Goal: Information Seeking & Learning: Stay updated

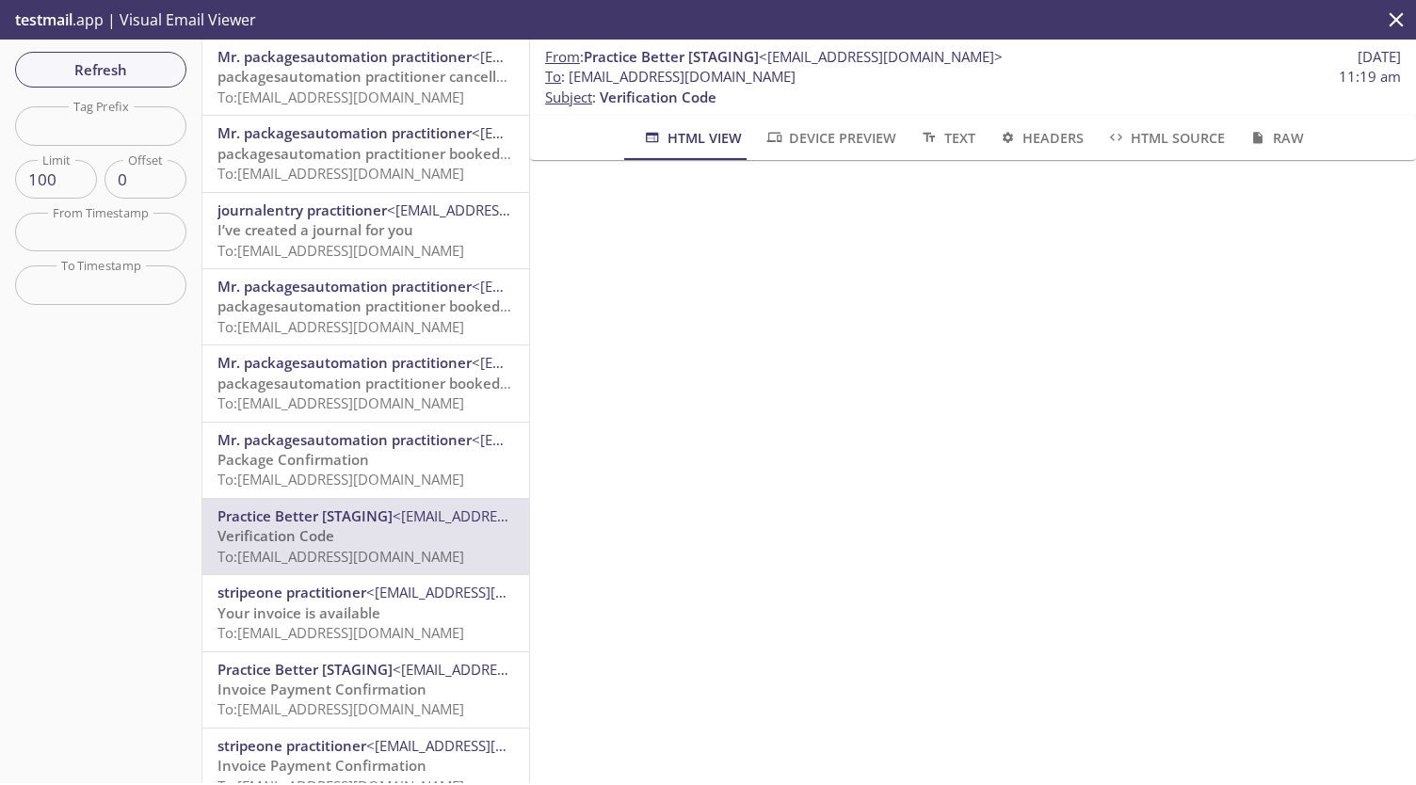
click at [331, 95] on span "To: [EMAIL_ADDRESS][DOMAIN_NAME]" at bounding box center [340, 97] width 247 height 19
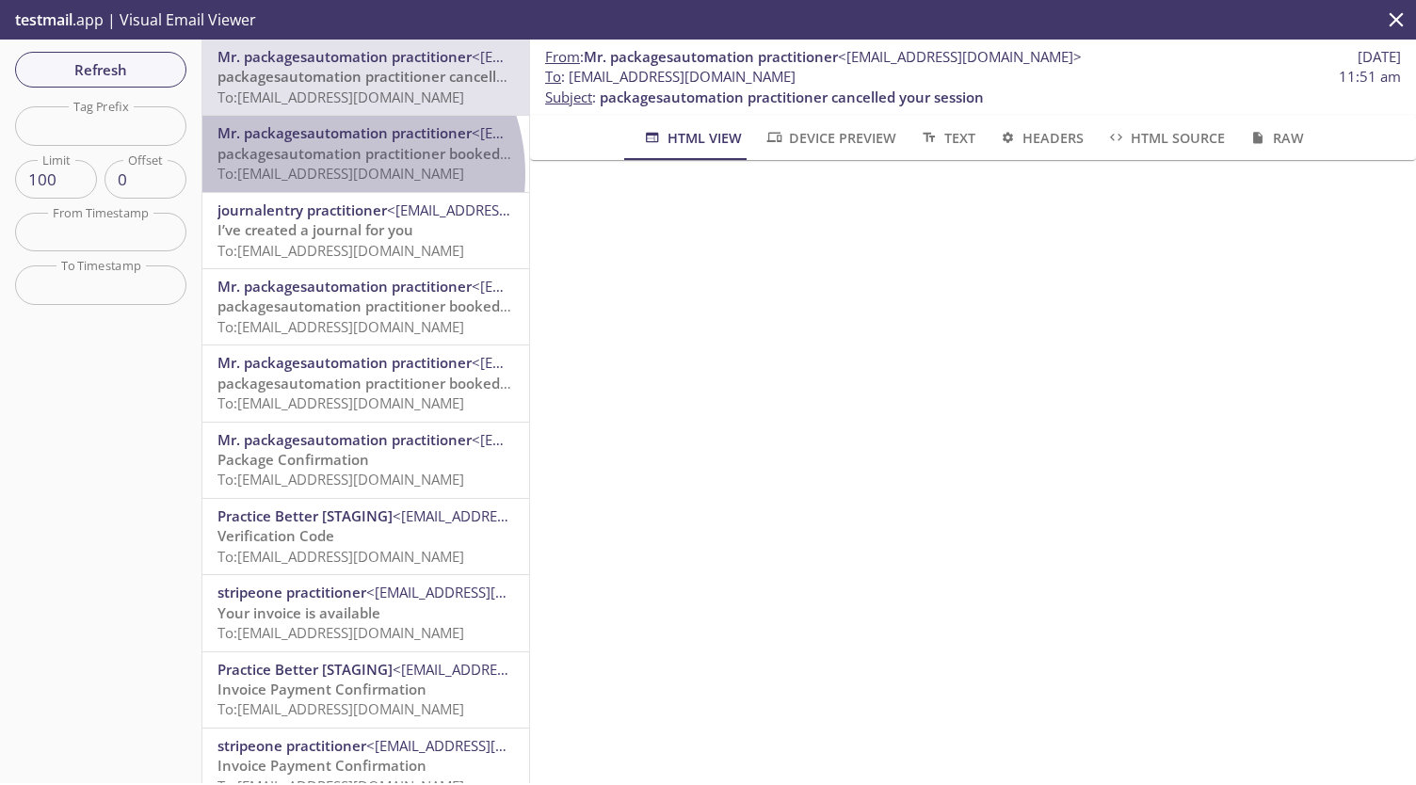
click at [331, 174] on span "To: [EMAIL_ADDRESS][DOMAIN_NAME]" at bounding box center [340, 173] width 247 height 19
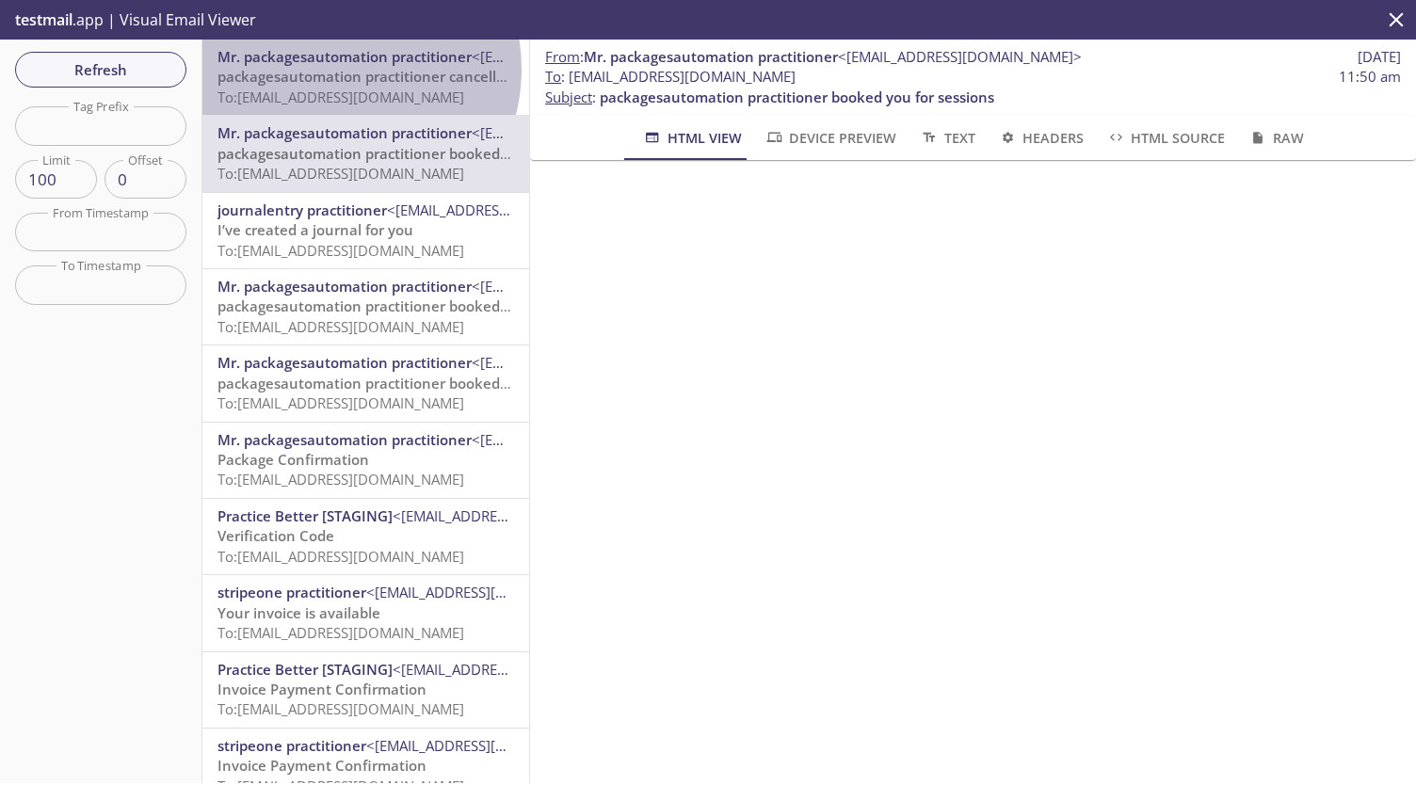
click at [331, 69] on span "packagesautomation practitioner cancelled your session" at bounding box center [409, 76] width 384 height 19
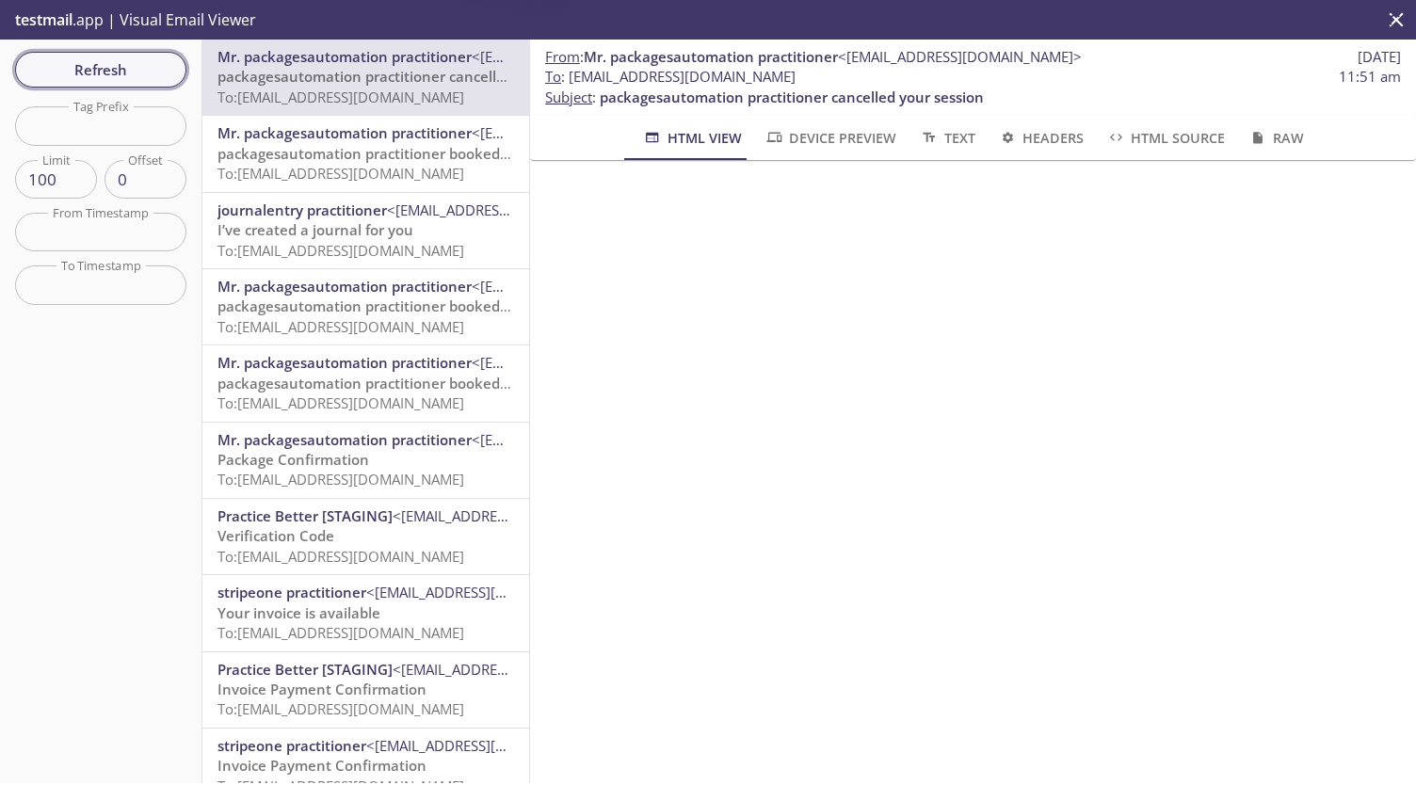
click at [77, 80] on span "Refresh" at bounding box center [100, 69] width 141 height 24
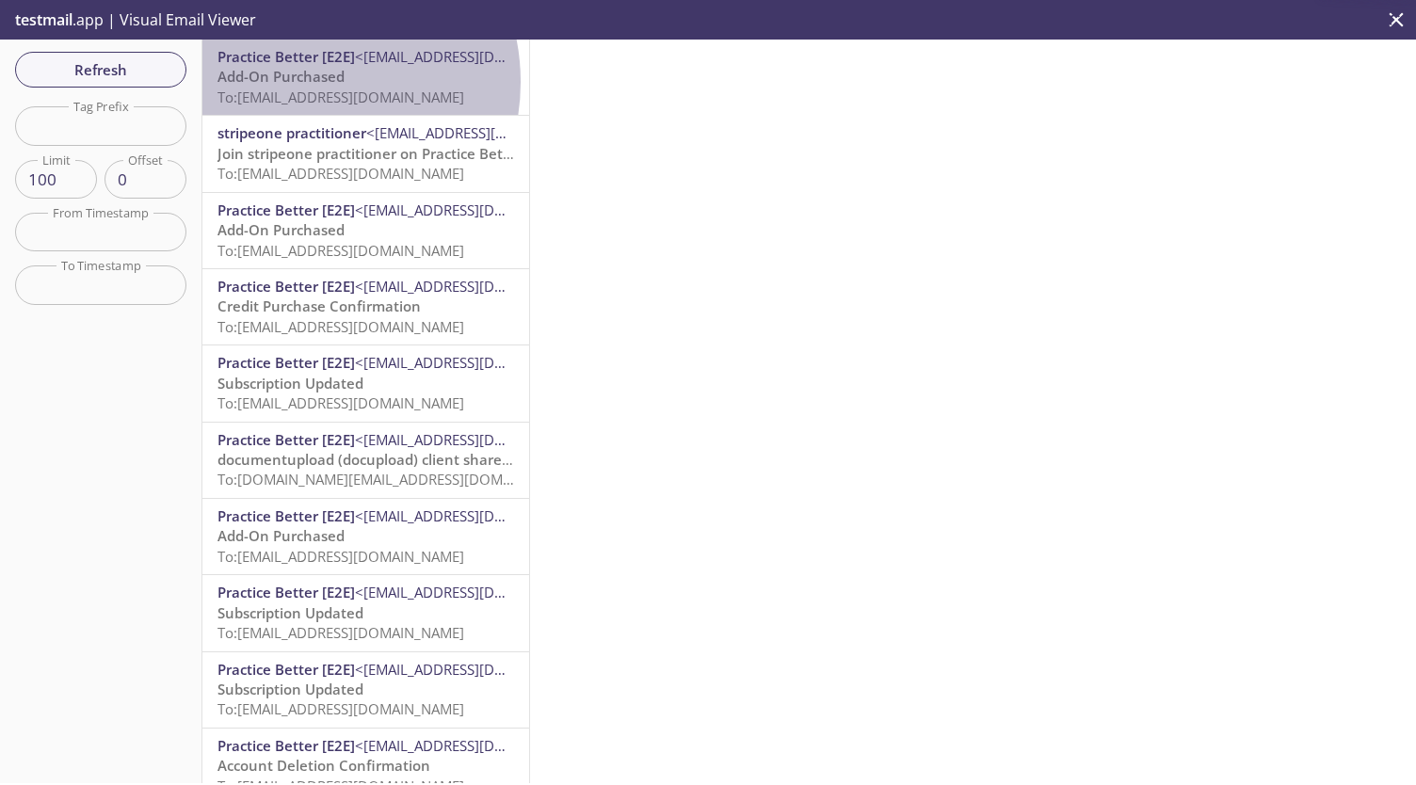
click at [301, 82] on span "Add-On Purchased" at bounding box center [280, 76] width 127 height 19
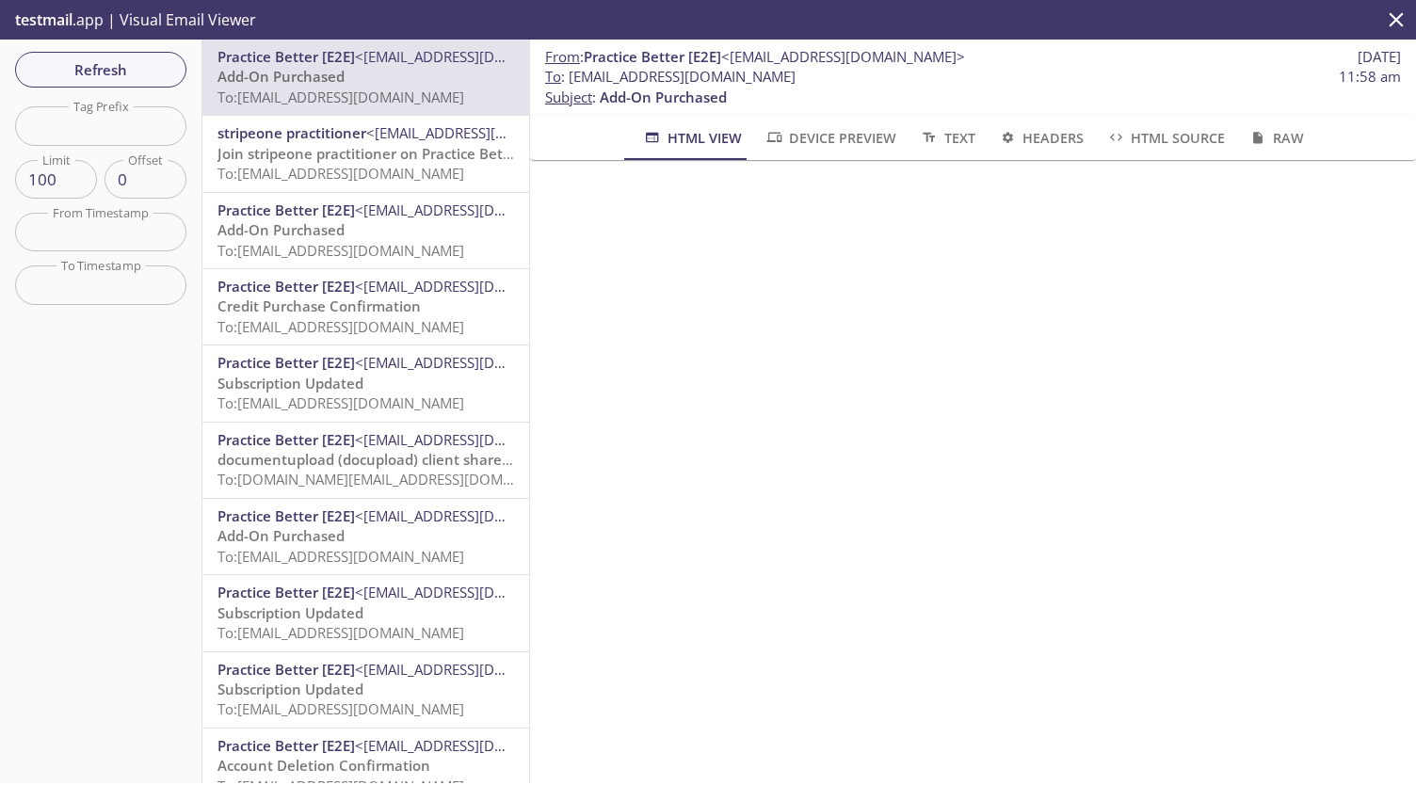
click at [315, 157] on span "Join stripeone practitioner on Practice Better" at bounding box center [369, 153] width 305 height 19
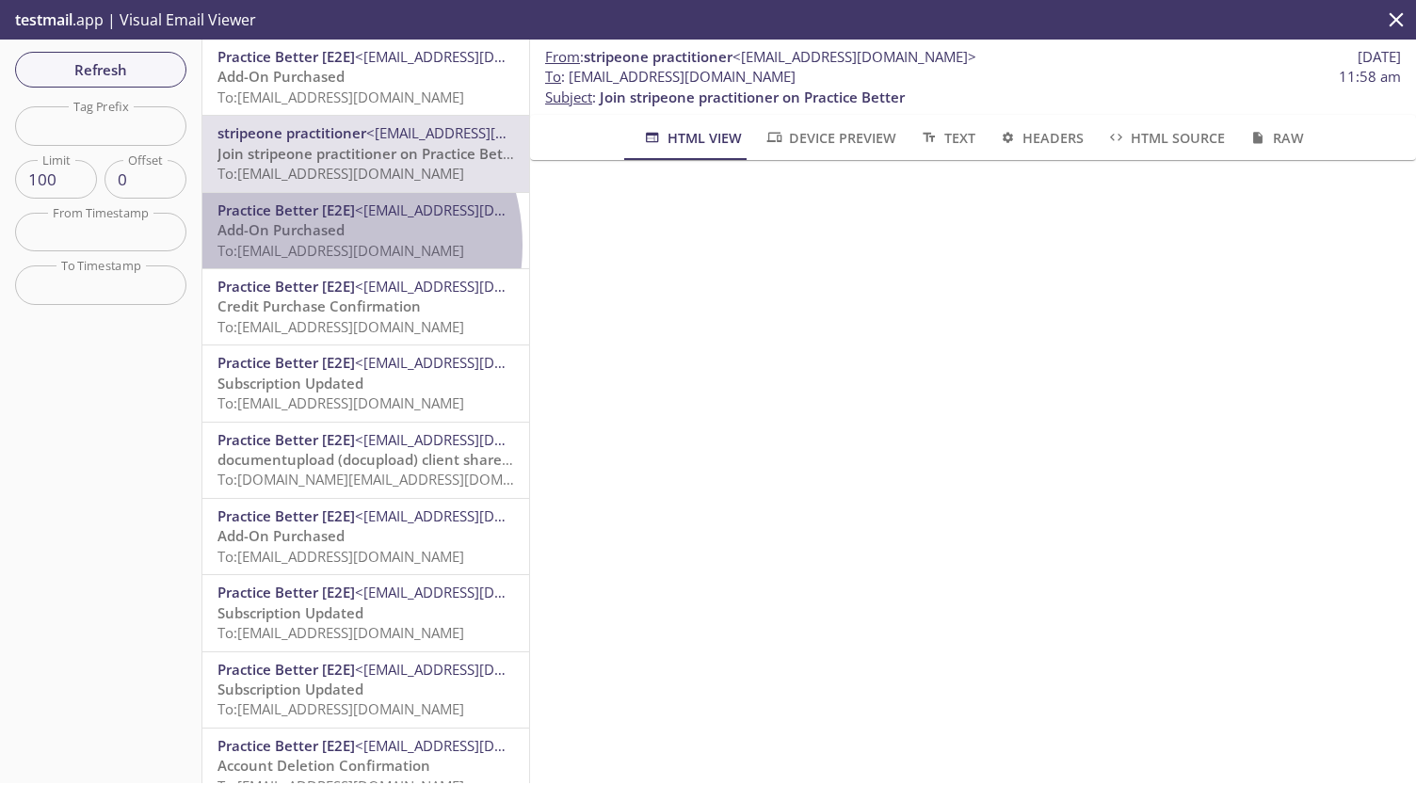
click at [314, 246] on span "To: [EMAIL_ADDRESS][DOMAIN_NAME]" at bounding box center [340, 250] width 247 height 19
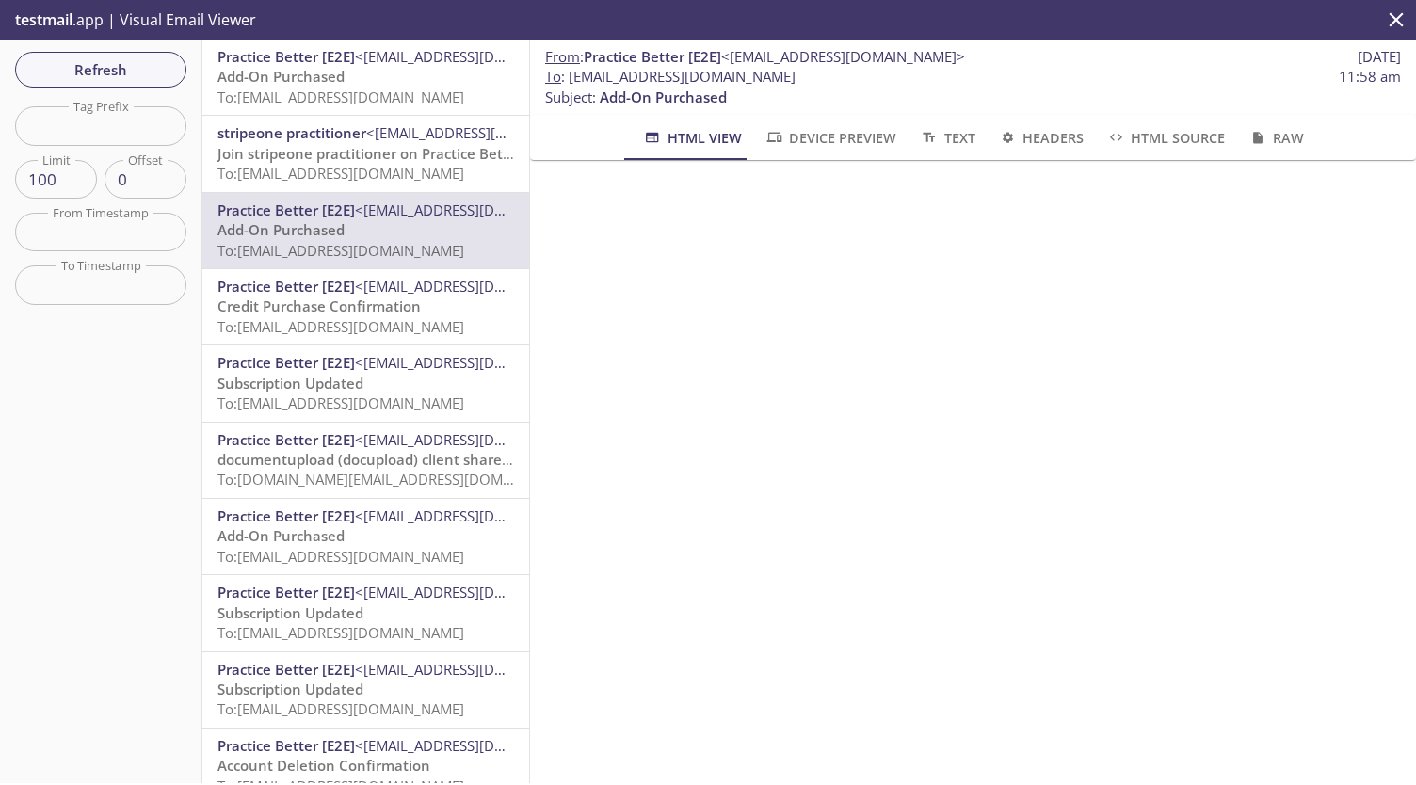
click at [383, 153] on span "Join stripeone practitioner on Practice Better" at bounding box center [369, 153] width 305 height 19
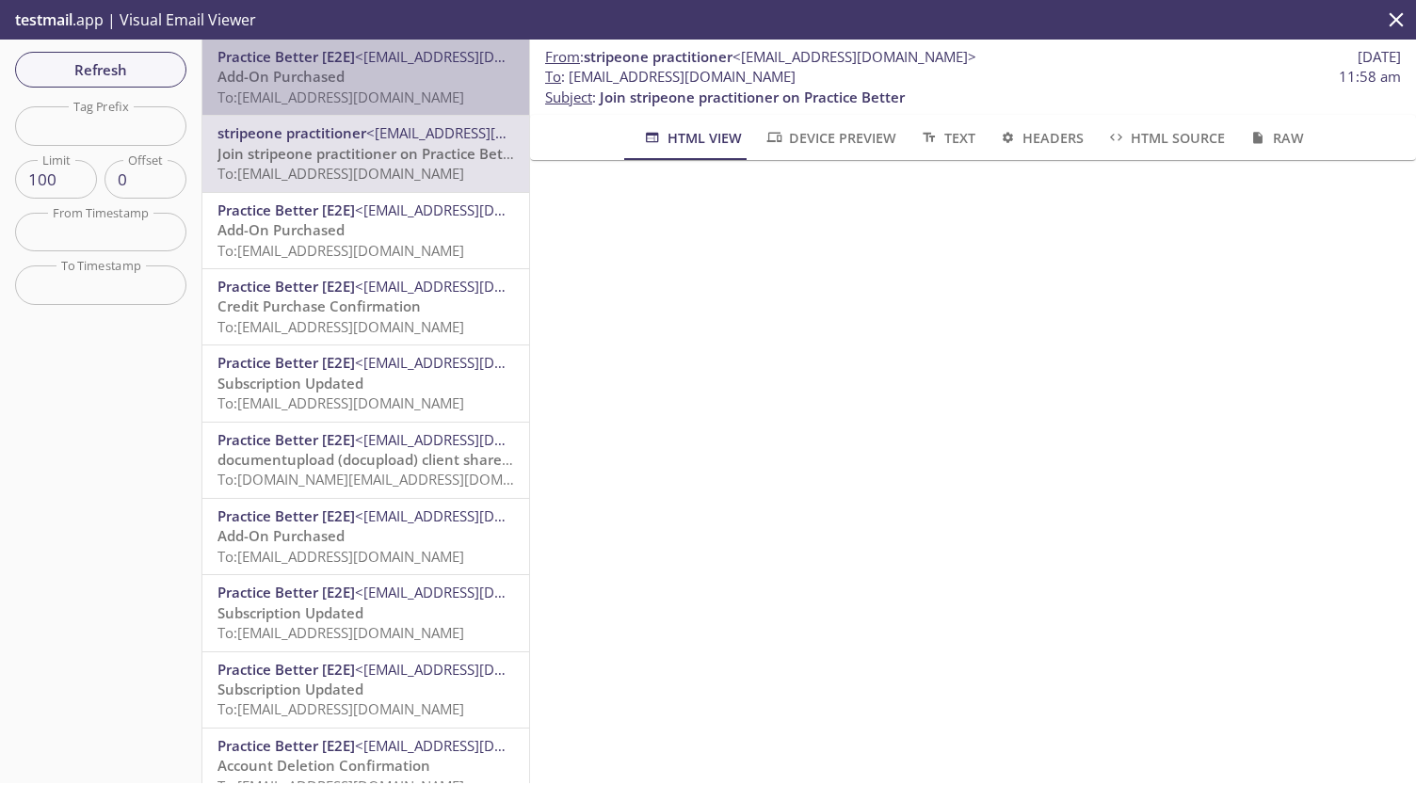
click at [389, 77] on p "Add-On Purchased To: [EMAIL_ADDRESS][DOMAIN_NAME]" at bounding box center [365, 87] width 297 height 40
